Goal: Task Accomplishment & Management: Manage account settings

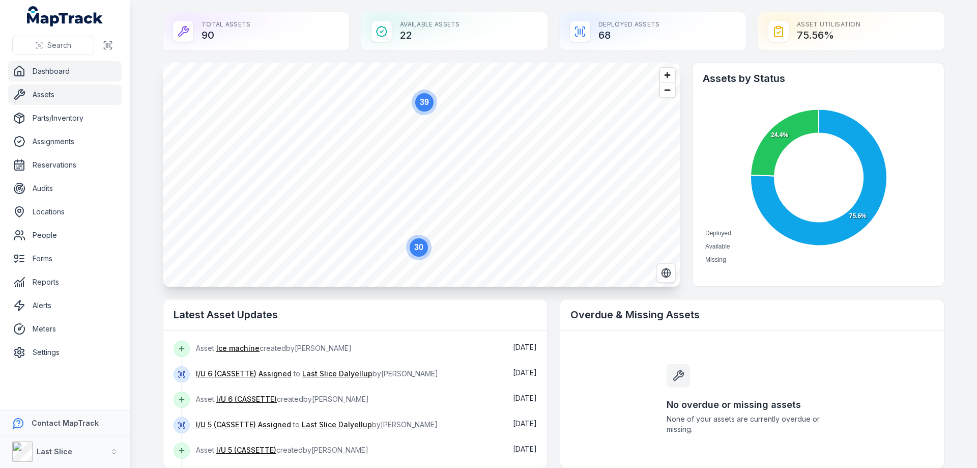
click at [46, 87] on link "Assets" at bounding box center [65, 95] width 114 height 20
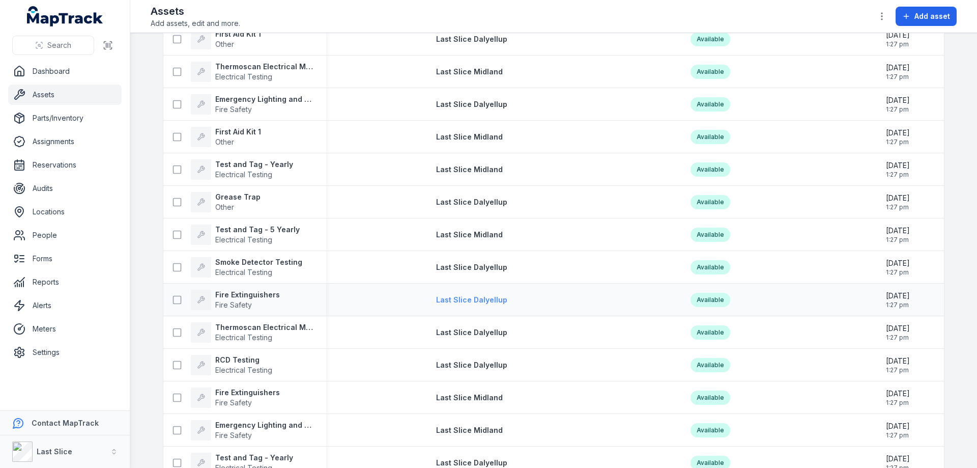
scroll to position [1222, 0]
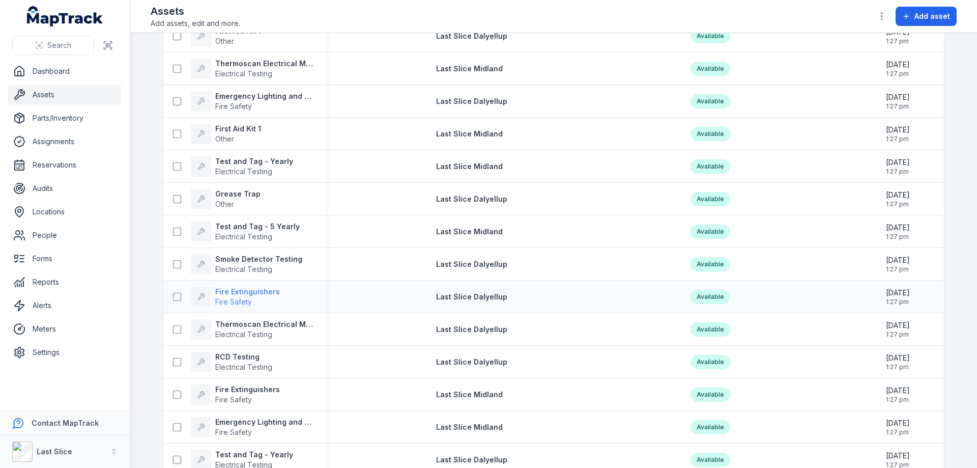
click at [264, 294] on strong "Fire Extinguishers" at bounding box center [247, 292] width 65 height 10
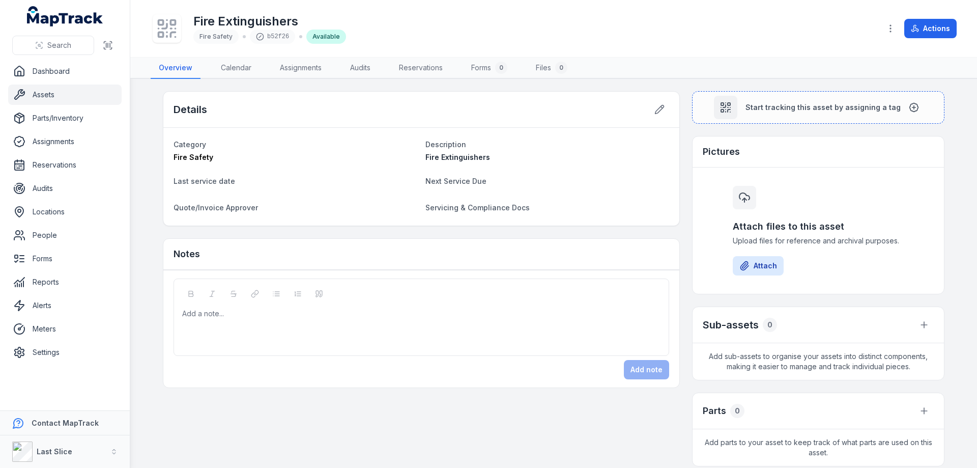
click at [74, 91] on link "Assets" at bounding box center [65, 95] width 114 height 20
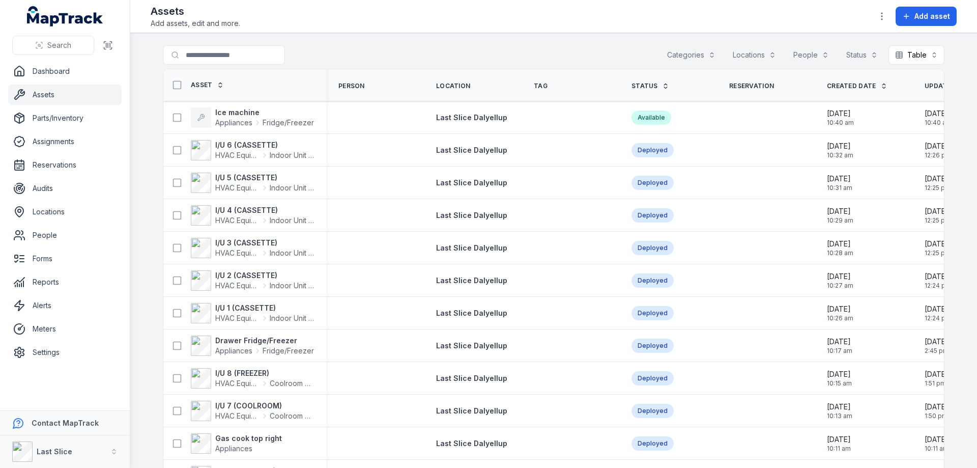
click at [758, 49] on div "Locations" at bounding box center [754, 54] width 57 height 19
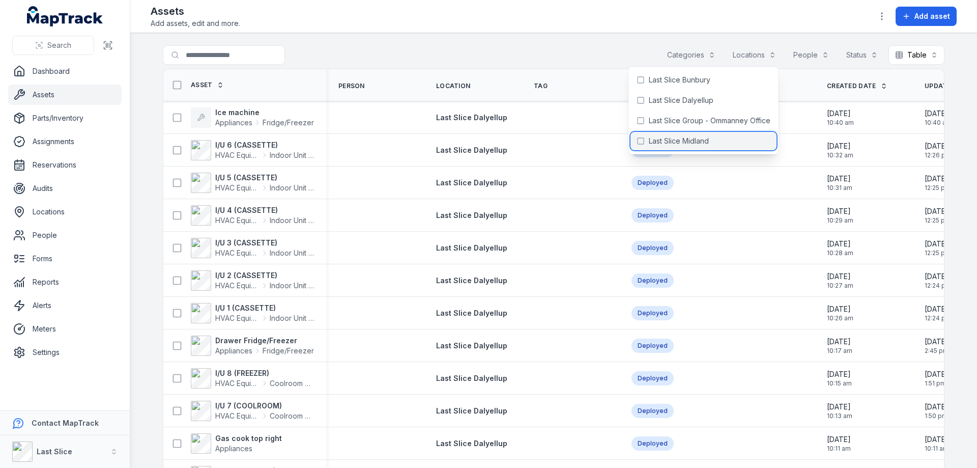
click at [686, 138] on span "Last Slice Midland" at bounding box center [679, 141] width 60 height 10
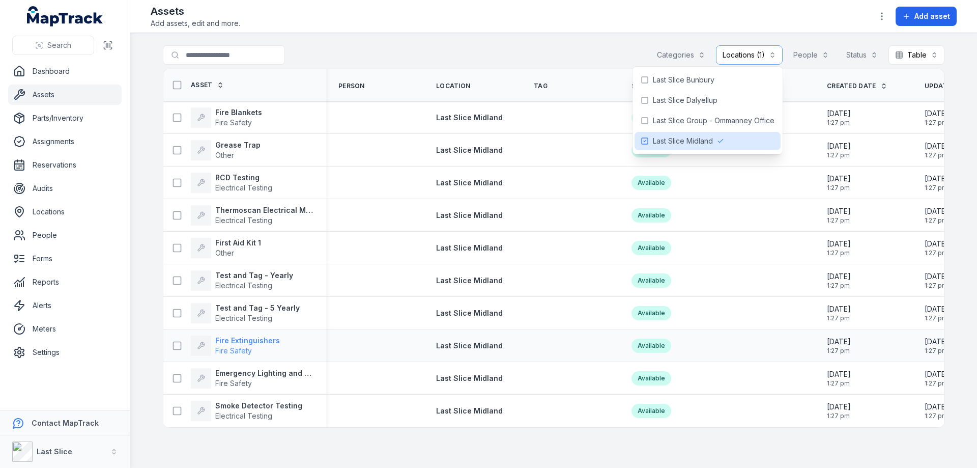
click at [273, 345] on strong "Fire Extinguishers" at bounding box center [247, 340] width 65 height 10
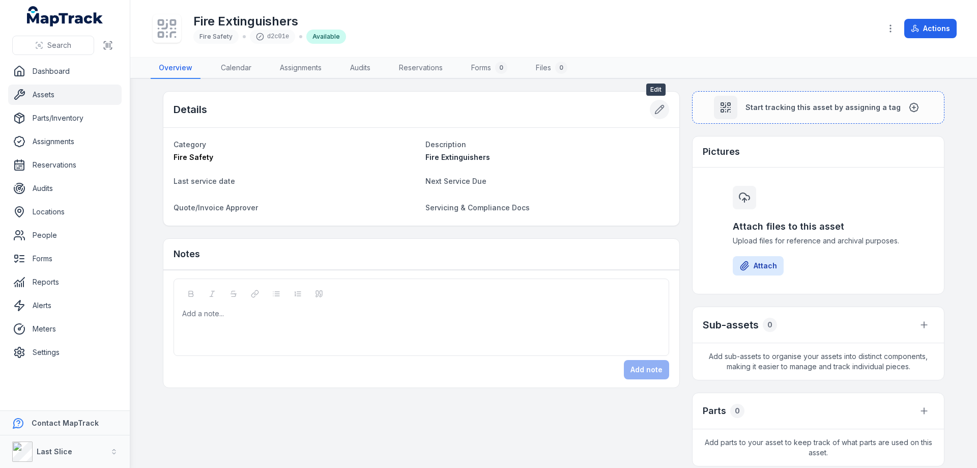
click at [655, 110] on icon at bounding box center [660, 109] width 10 height 10
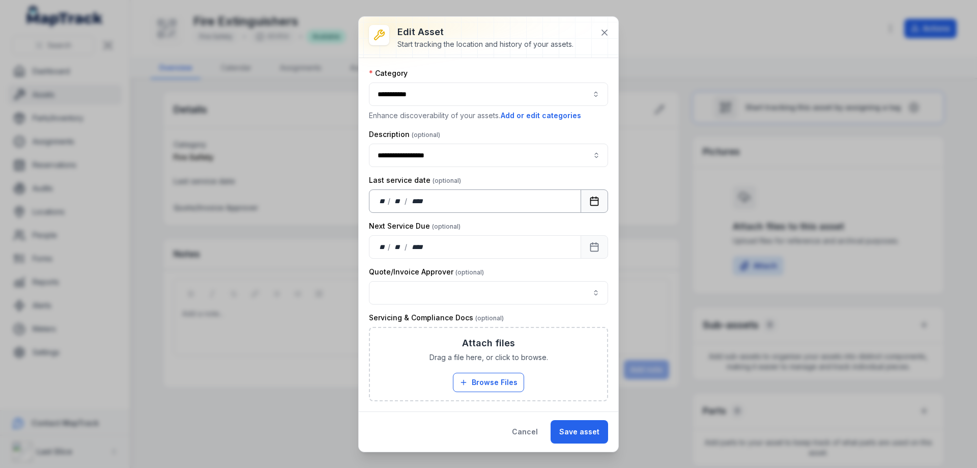
click at [596, 199] on icon "Calendar" at bounding box center [595, 201] width 10 height 10
click at [596, 251] on rect "Calendar" at bounding box center [595, 247] width 8 height 8
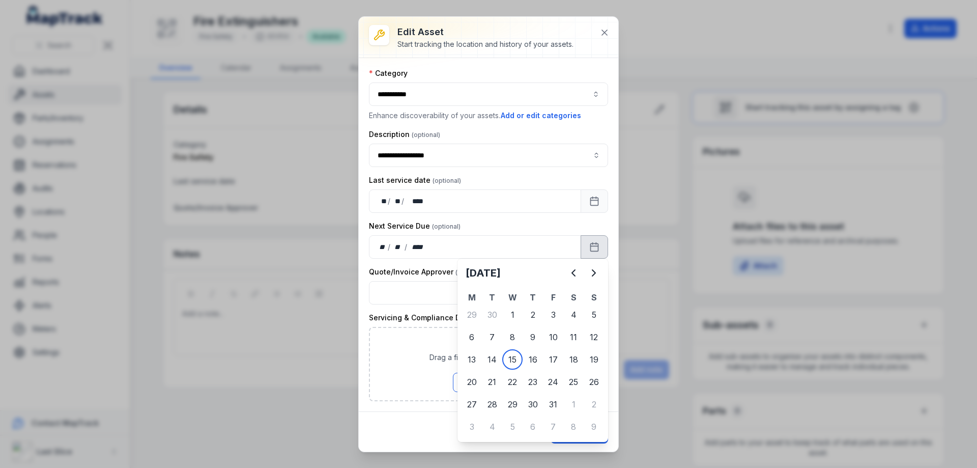
click at [520, 275] on h2 "[DATE]" at bounding box center [515, 273] width 98 height 14
click at [598, 272] on icon "Next" at bounding box center [594, 273] width 12 height 12
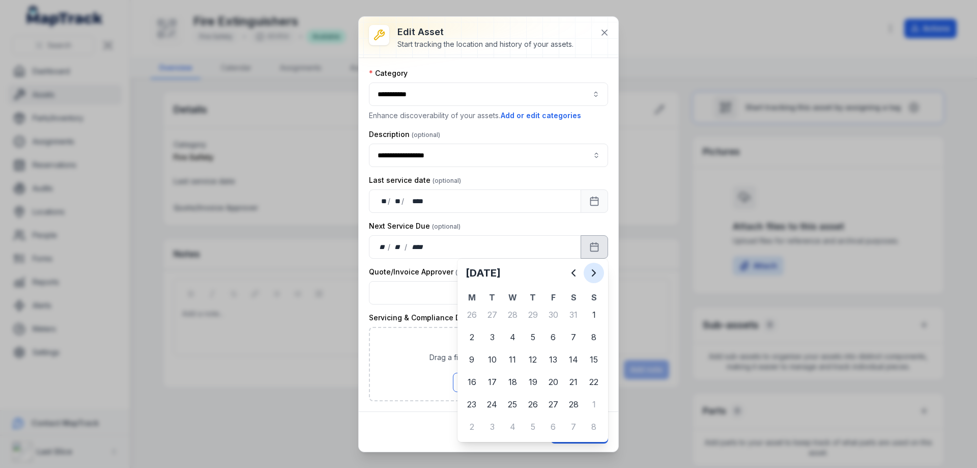
click at [598, 272] on icon "Next" at bounding box center [594, 273] width 12 height 12
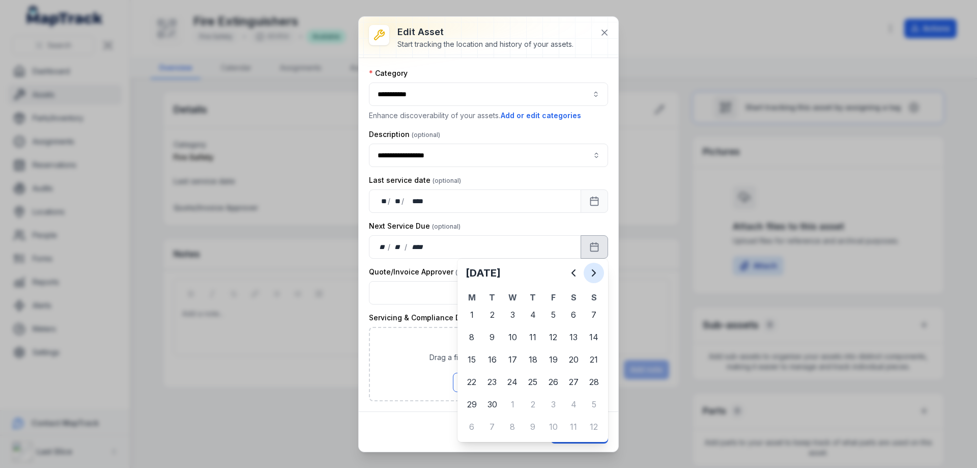
click at [598, 272] on icon "Next" at bounding box center [594, 273] width 12 height 12
click at [577, 273] on icon "Previous" at bounding box center [574, 273] width 12 height 12
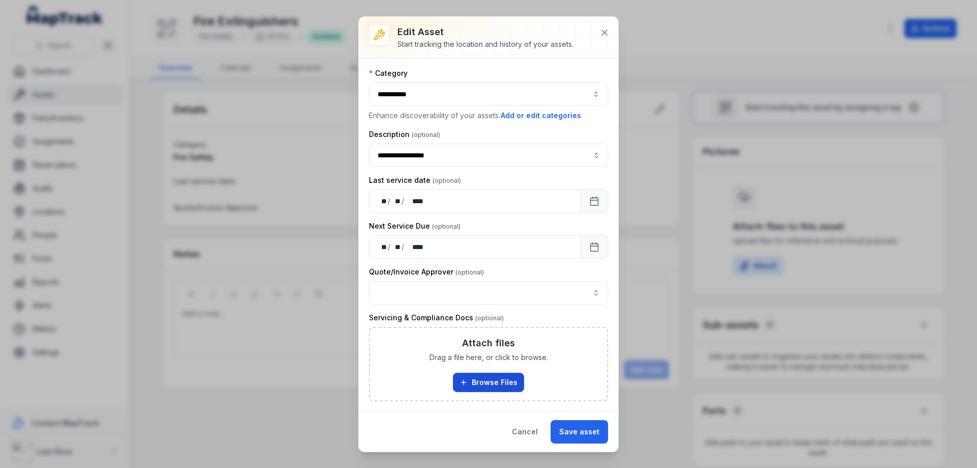
click at [506, 386] on button "Browse Files" at bounding box center [488, 382] width 71 height 19
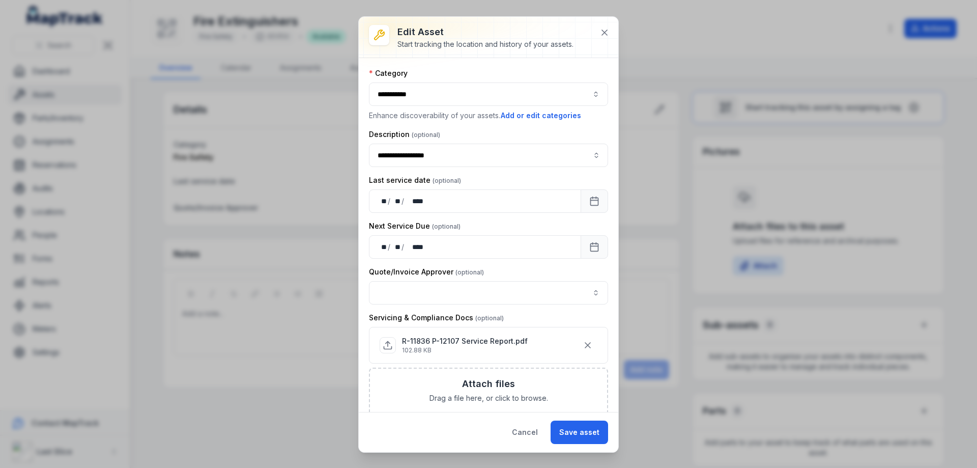
scroll to position [40, 0]
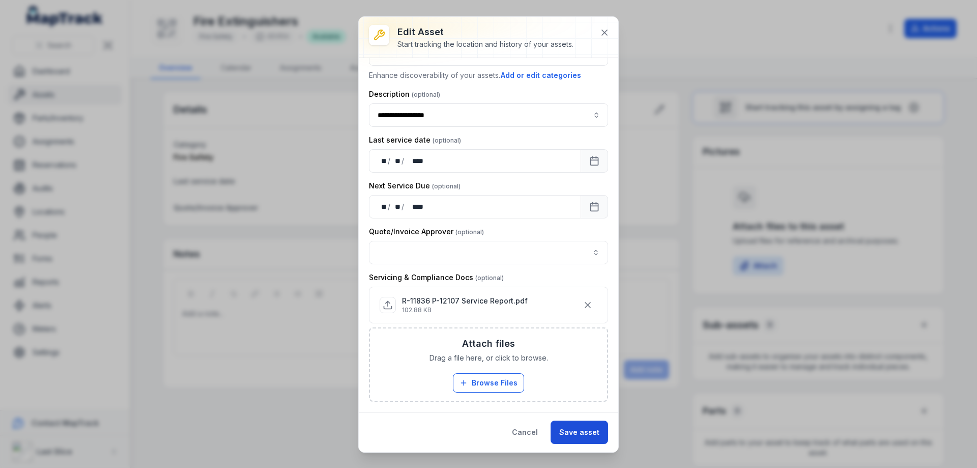
click at [598, 436] on button "Save asset" at bounding box center [580, 431] width 58 height 23
